Goal: Task Accomplishment & Management: Use online tool/utility

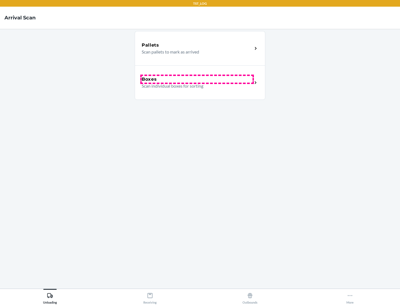
click at [197, 79] on div "Boxes" at bounding box center [197, 79] width 111 height 7
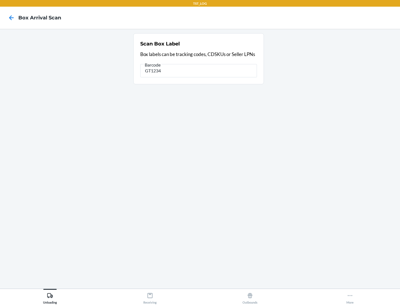
type input "GT1234"
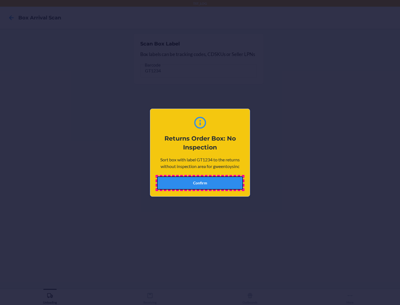
click at [200, 183] on button "Confirm" at bounding box center [200, 183] width 86 height 13
